Goal: Task Accomplishment & Management: Use online tool/utility

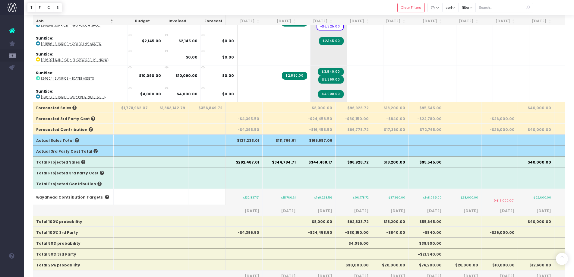
scroll to position [1175, 0]
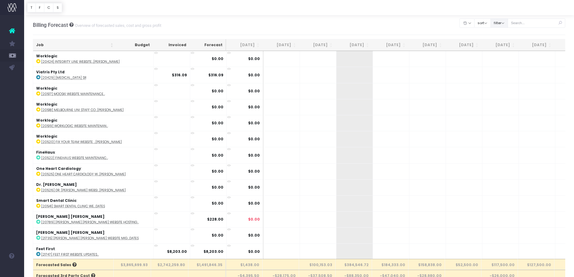
click at [508, 21] on button "filter" at bounding box center [498, 22] width 17 height 9
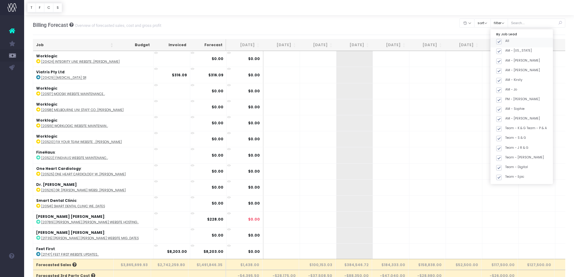
click at [501, 40] on span at bounding box center [498, 41] width 5 height 5
click at [505, 40] on input "All" at bounding box center [507, 41] width 4 height 4
checkbox input "false"
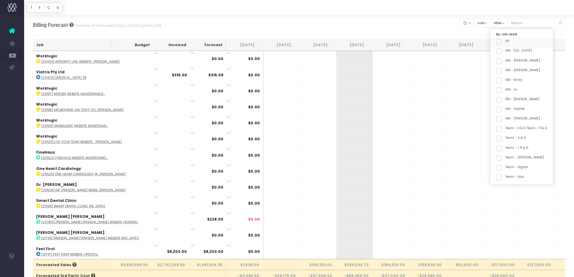
checkbox input "false"
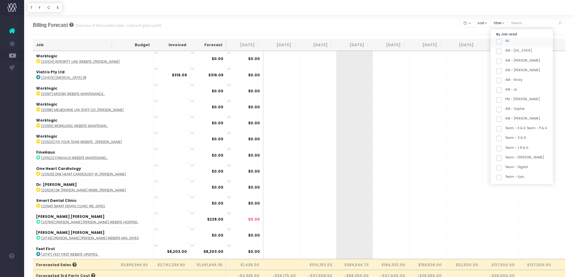
checkbox input "false"
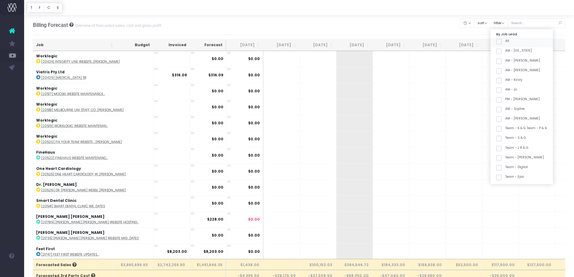
checkbox input "false"
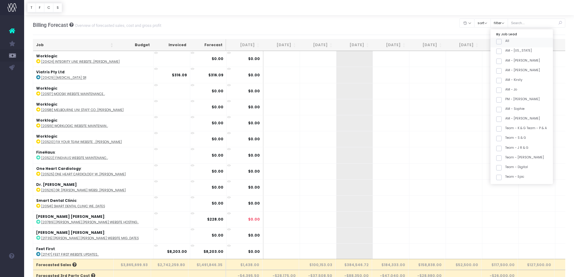
checkbox input "false"
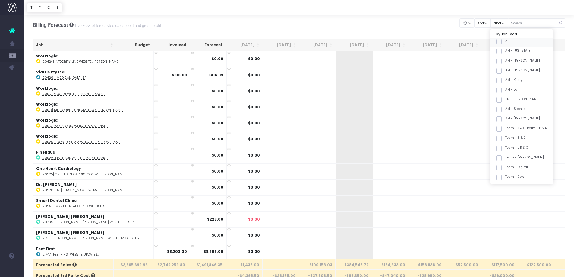
checkbox input "false"
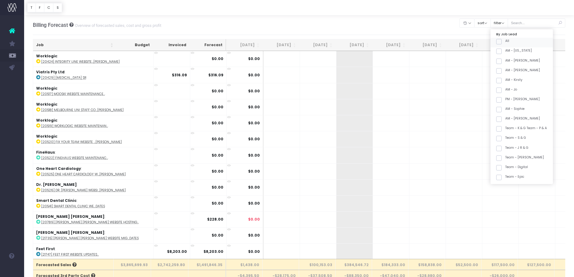
checkbox input "false"
click at [507, 135] on label "Team - [PERSON_NAME]" at bounding box center [520, 137] width 48 height 5
click at [507, 135] on input "Team - [PERSON_NAME]" at bounding box center [507, 137] width 4 height 4
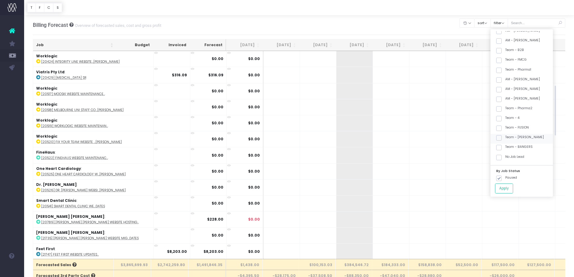
checkbox input "true"
click at [509, 189] on button "Apply" at bounding box center [504, 188] width 18 height 10
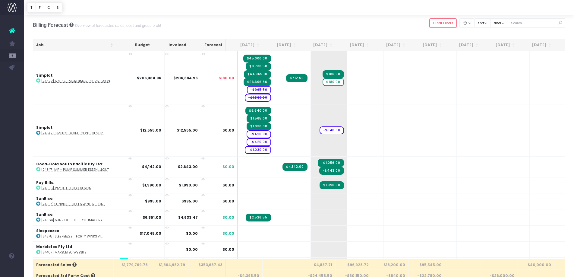
scroll to position [319, 0]
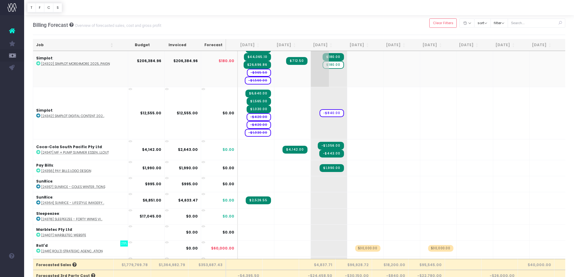
click at [327, 64] on span "$180.00" at bounding box center [332, 65] width 21 height 8
click at [322, 64] on span "$180.00" at bounding box center [332, 65] width 21 height 8
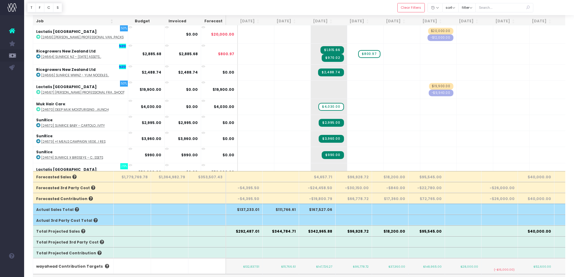
scroll to position [1210, 0]
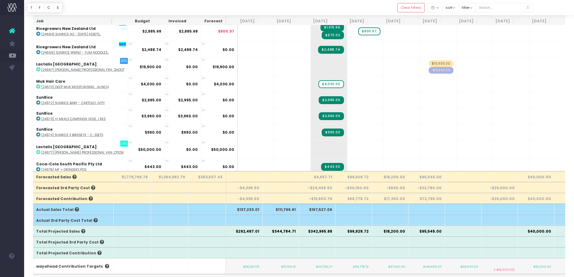
click at [82, 22] on th "Job" at bounding box center [74, 21] width 83 height 12
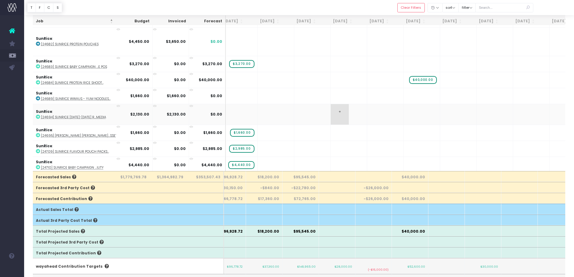
scroll to position [0, 0]
